Goal: Task Accomplishment & Management: Use online tool/utility

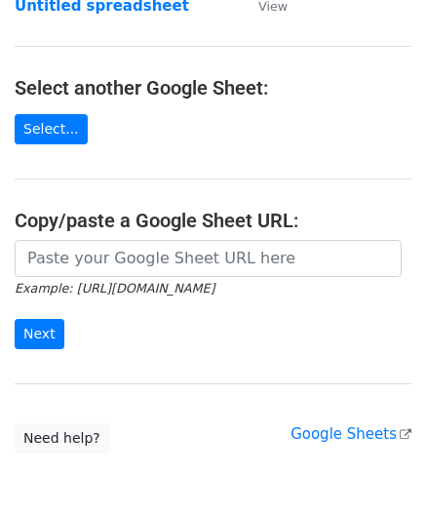
scroll to position [195, 0]
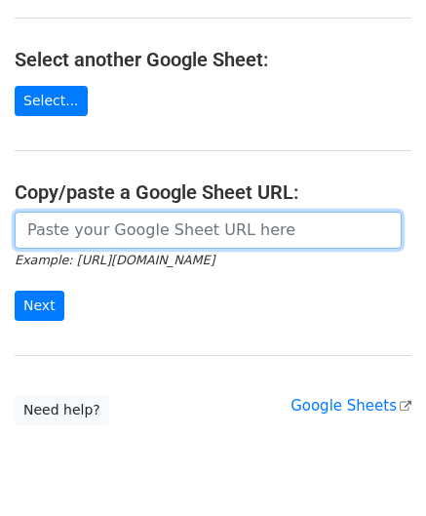
drag, startPoint x: 91, startPoint y: 225, endPoint x: 99, endPoint y: 192, distance: 34.3
click at [91, 225] on input "url" at bounding box center [208, 229] width 387 height 37
paste input "[URL][DOMAIN_NAME]"
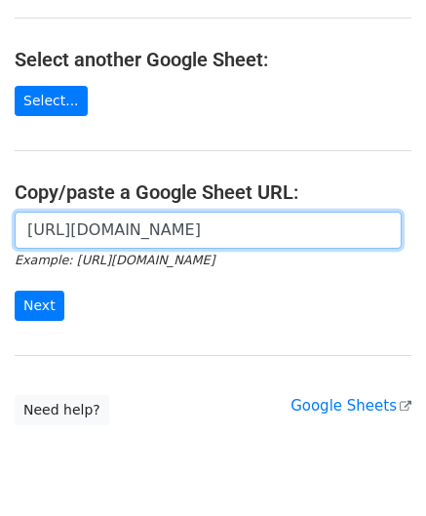
scroll to position [0, 431]
type input "[URL][DOMAIN_NAME]"
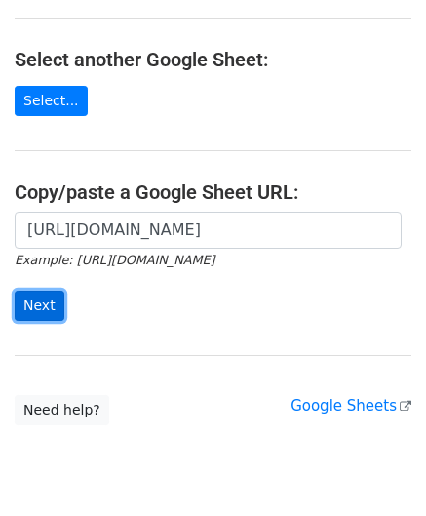
click at [42, 297] on input "Next" at bounding box center [40, 305] width 50 height 30
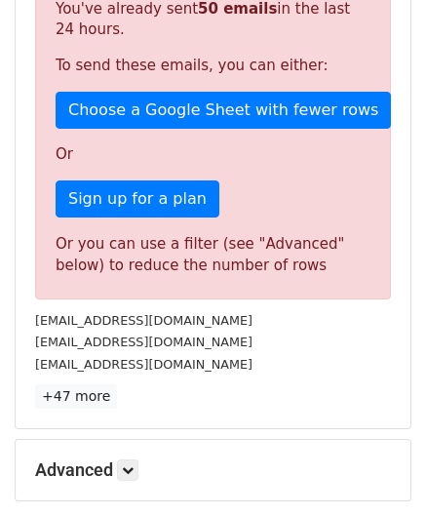
scroll to position [658, 0]
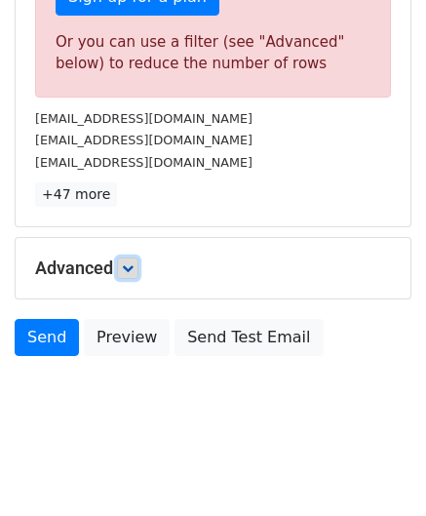
click at [132, 262] on icon at bounding box center [128, 268] width 12 height 12
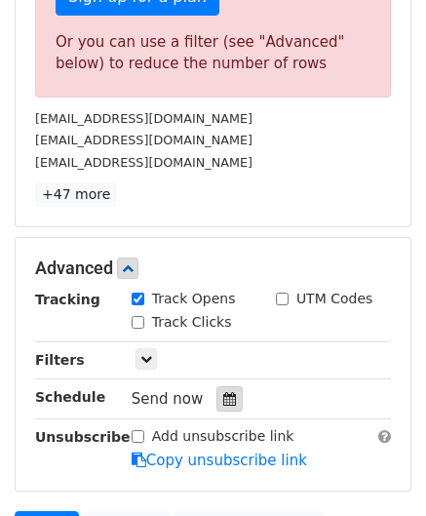
click at [223, 392] on icon at bounding box center [229, 399] width 13 height 14
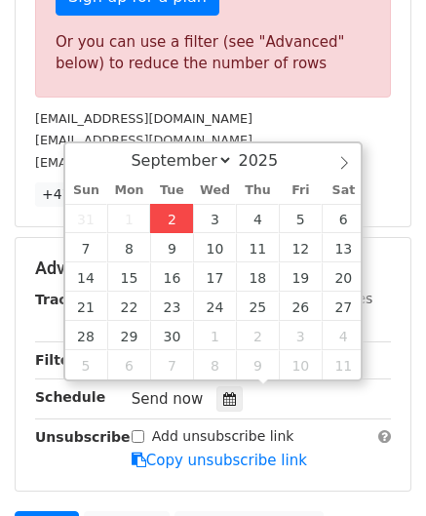
type input "2025-09-02 12:00"
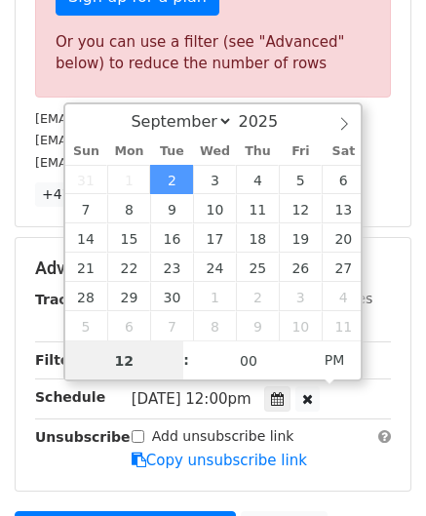
paste input "4"
type input "4"
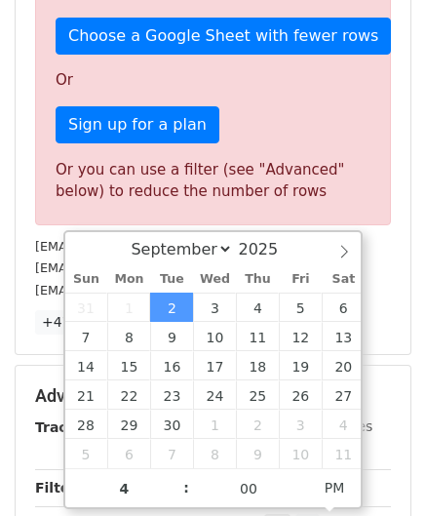
type input "2025-09-02 16:00"
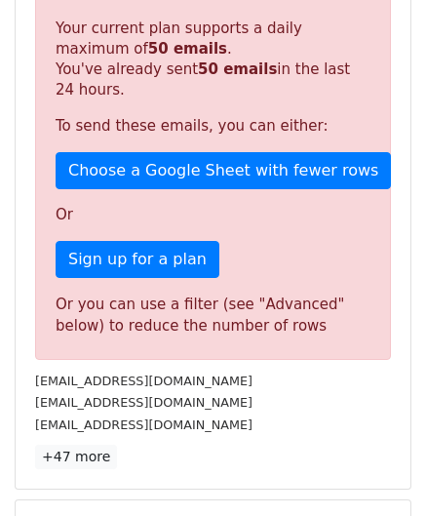
scroll to position [894, 0]
